Goal: Browse casually: Explore the website without a specific task or goal

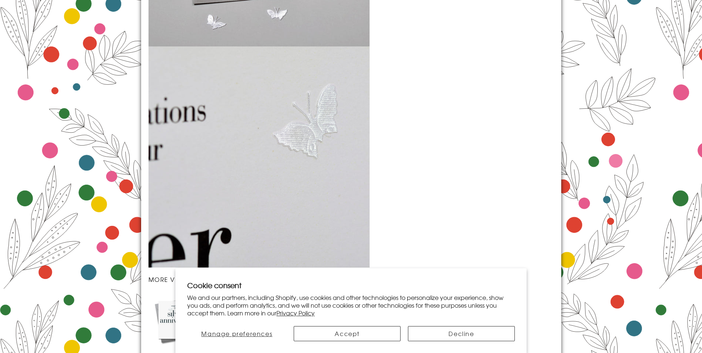
scroll to position [1059, 0]
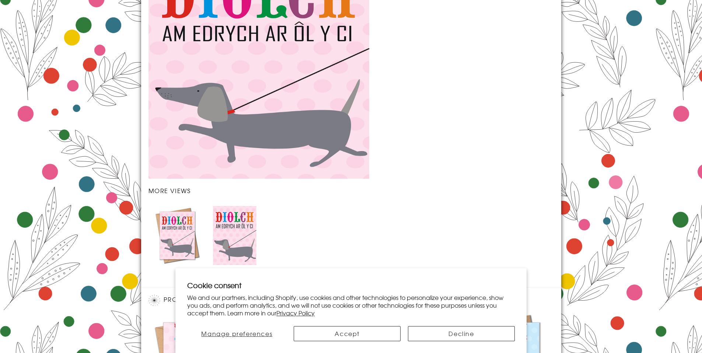
scroll to position [656, 0]
